Goal: Find contact information: Find contact information

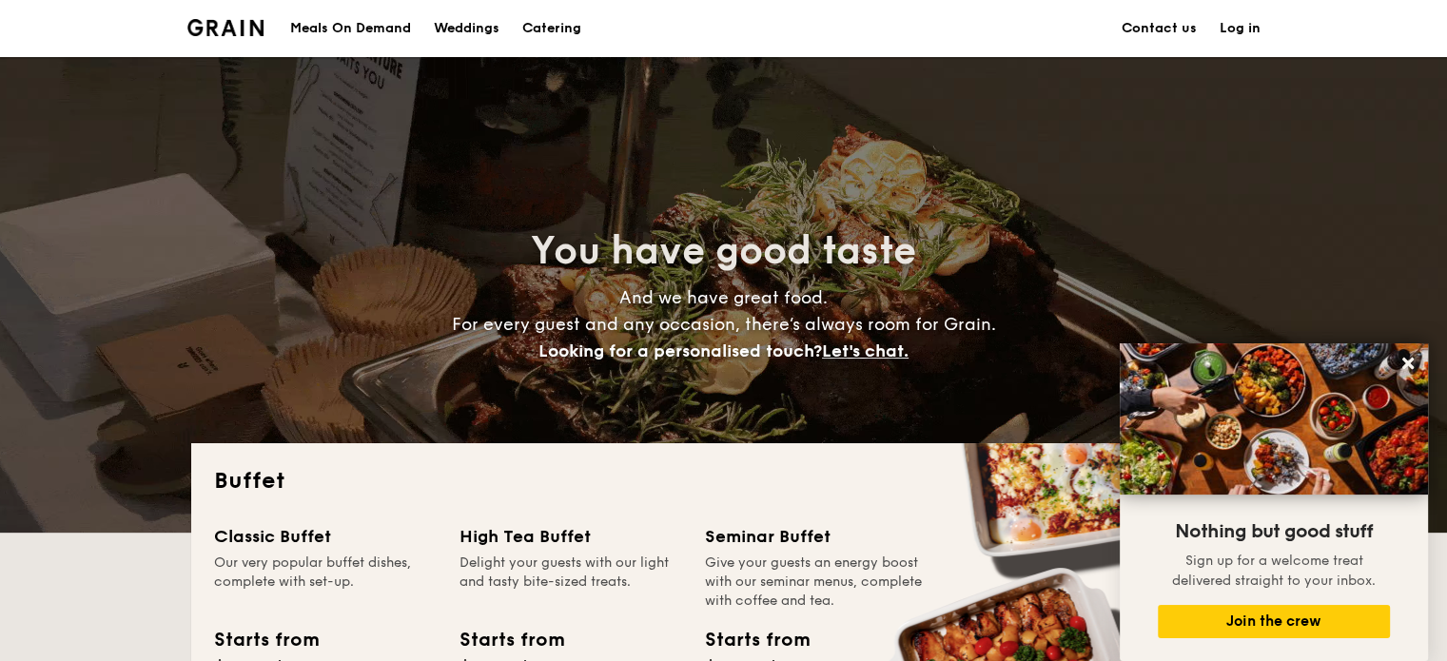
click at [544, 23] on h1 "Catering" at bounding box center [551, 28] width 59 height 57
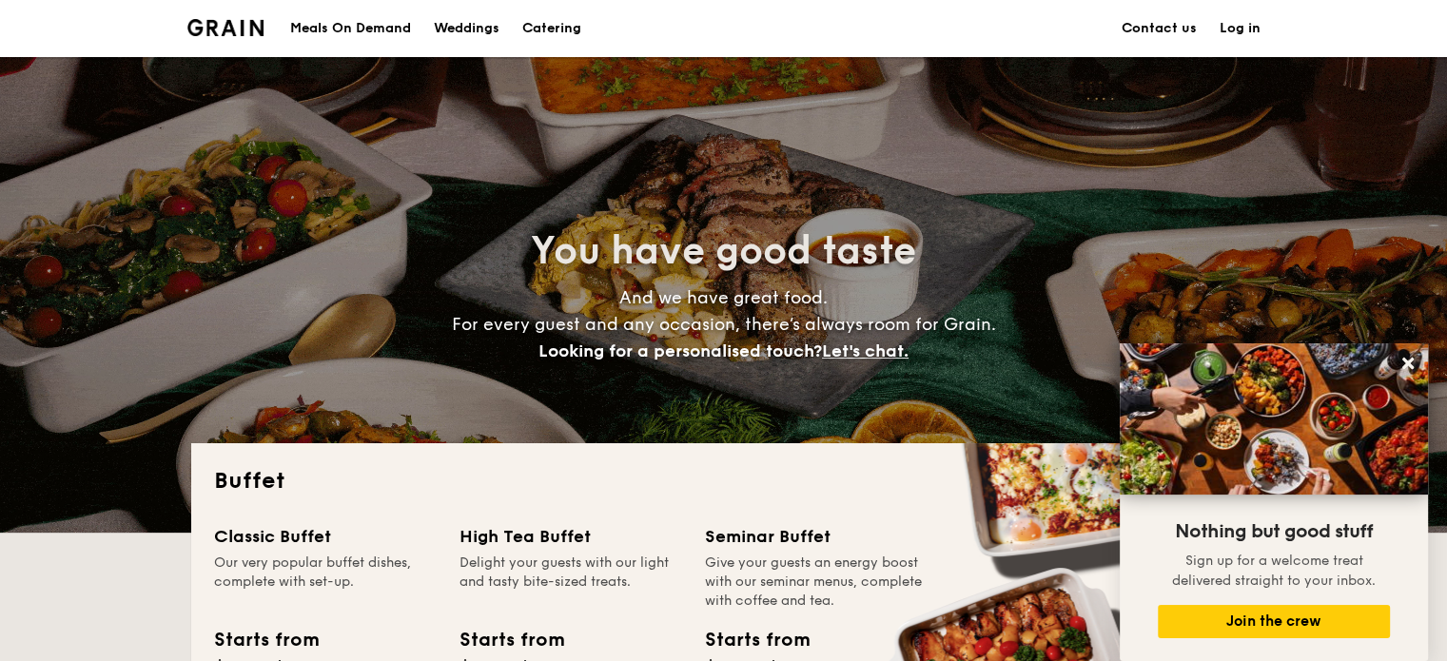
click at [540, 28] on h1 "Catering" at bounding box center [551, 28] width 59 height 57
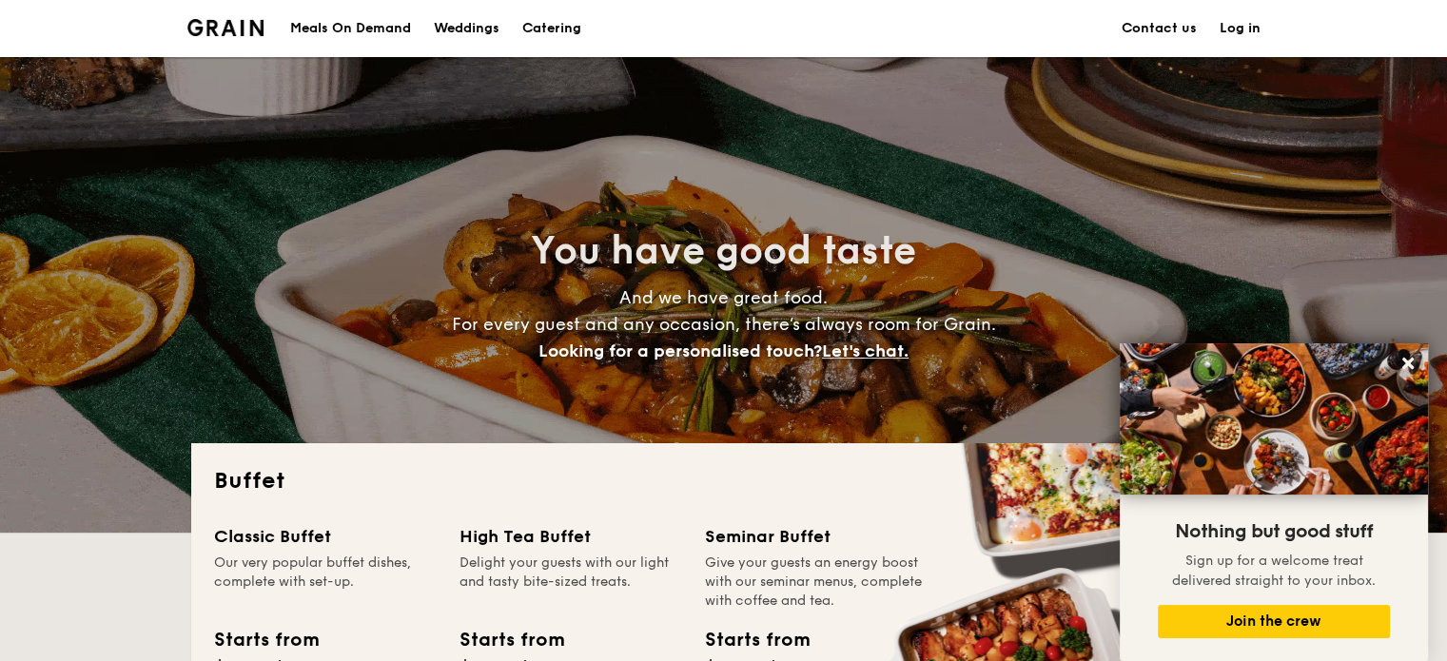
click at [1152, 23] on link "Contact us" at bounding box center [1158, 28] width 75 height 57
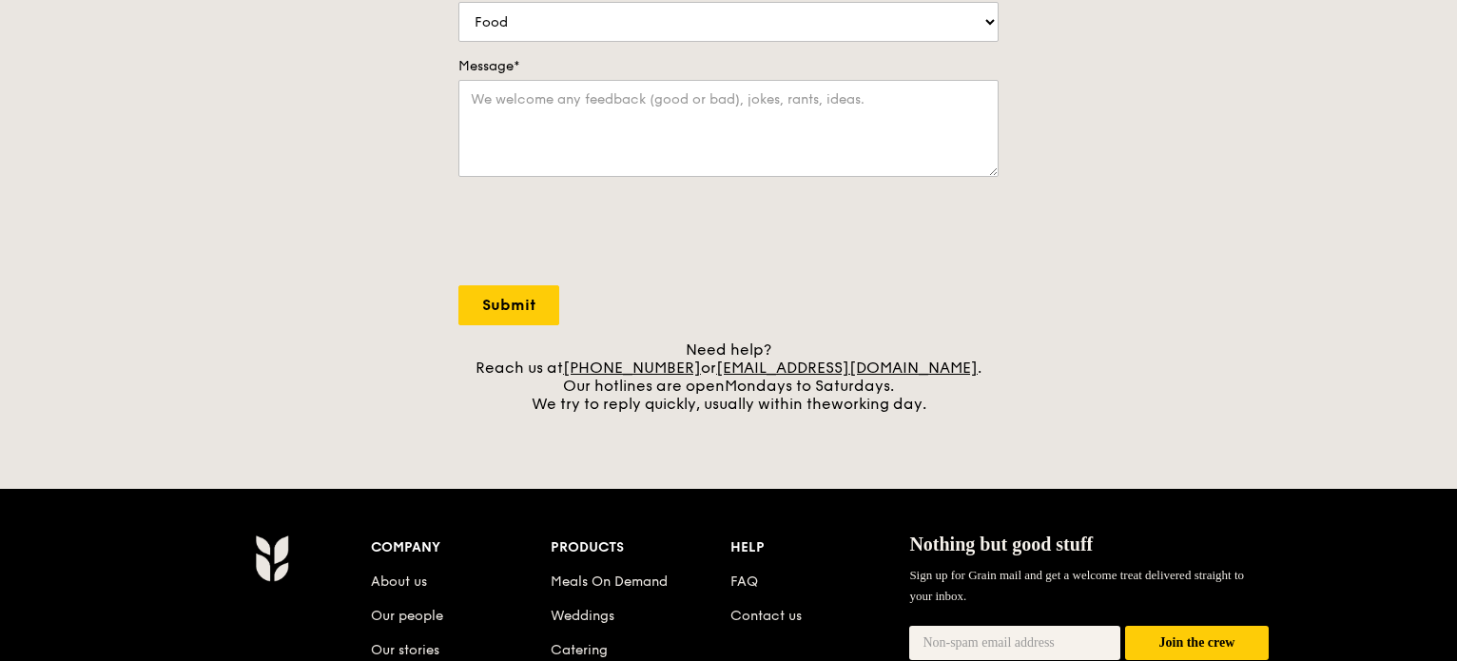
scroll to position [666, 0]
